Goal: Use online tool/utility: Utilize a website feature to perform a specific function

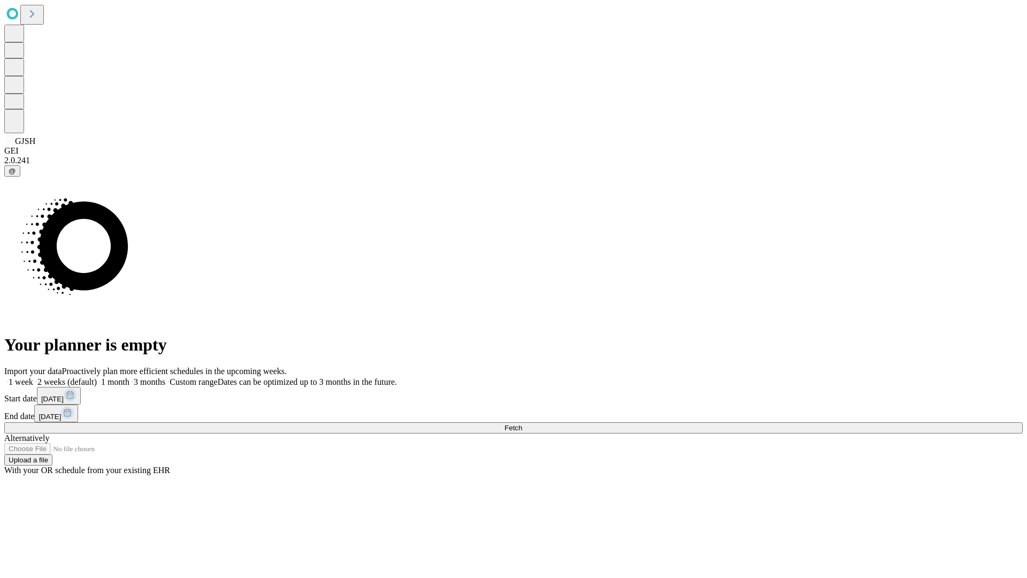
click at [522, 424] on span "Fetch" at bounding box center [513, 428] width 18 height 8
